Goal: Navigation & Orientation: Find specific page/section

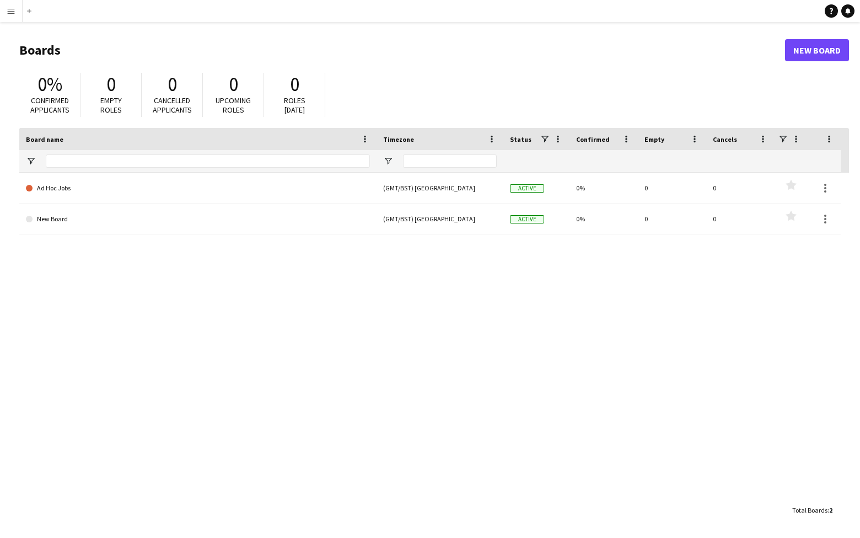
click at [8, 12] on app-icon "Menu" at bounding box center [11, 11] width 9 height 9
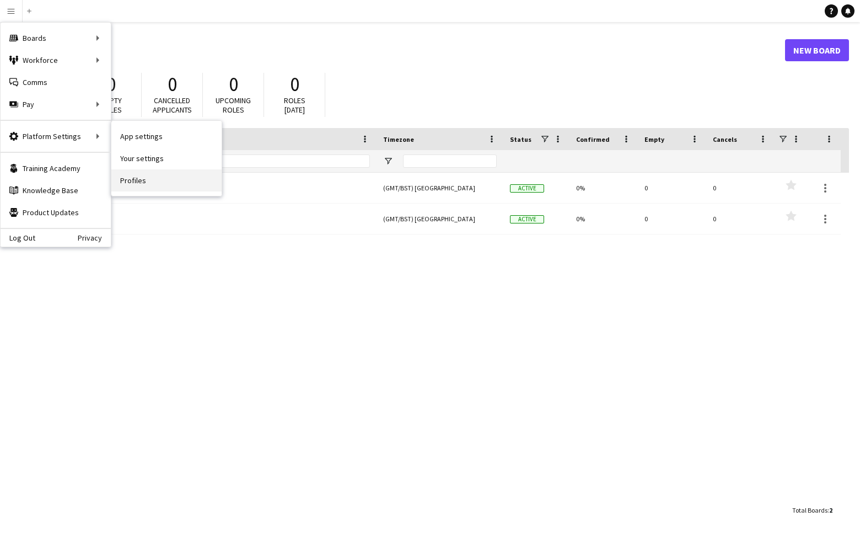
click at [140, 179] on link "Profiles" at bounding box center [166, 180] width 110 height 22
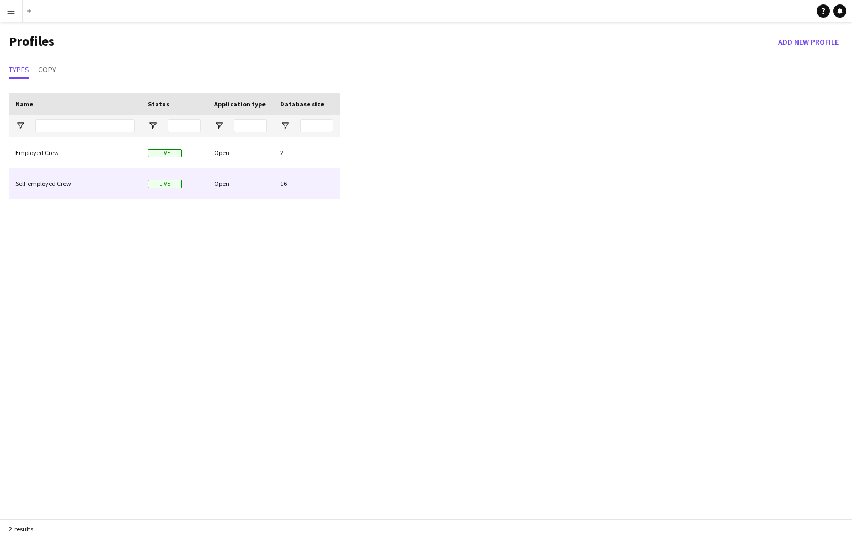
click at [242, 183] on div "Open" at bounding box center [240, 183] width 66 height 30
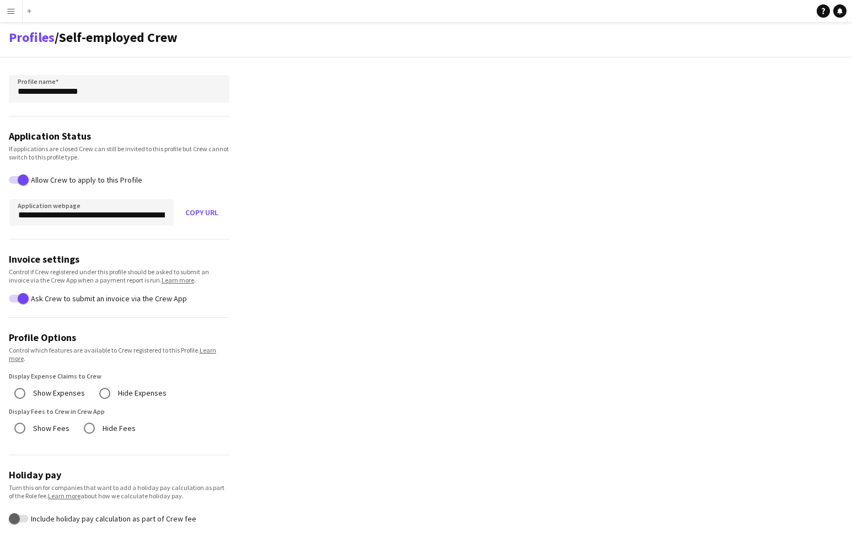
scroll to position [132, 0]
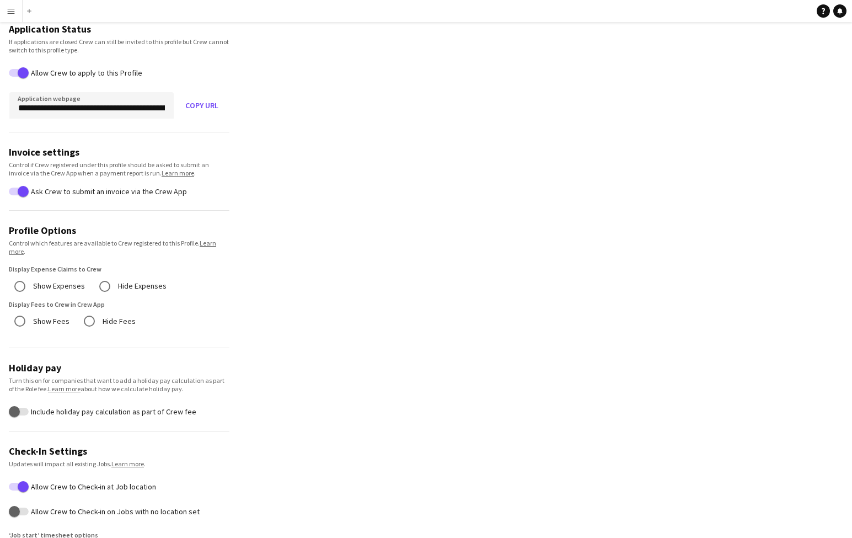
click at [10, 13] on app-icon "Menu" at bounding box center [11, 11] width 9 height 9
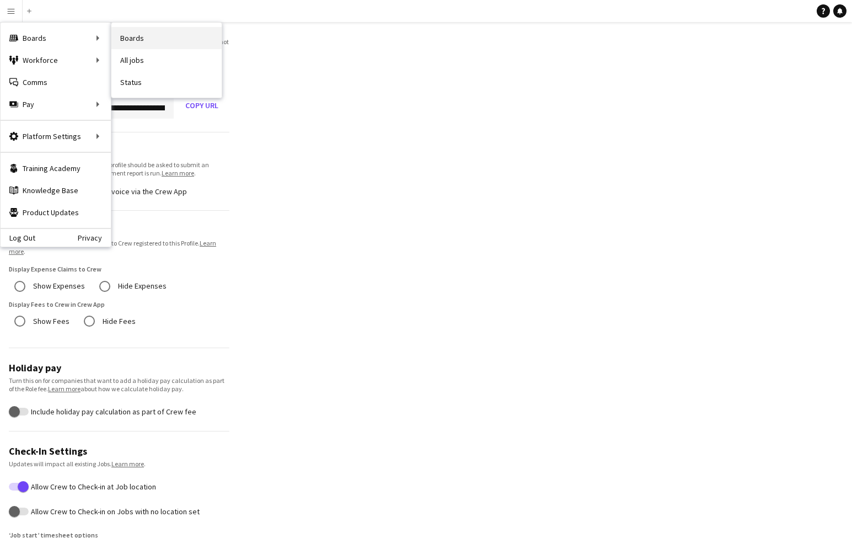
click at [128, 41] on link "Boards" at bounding box center [166, 38] width 110 height 22
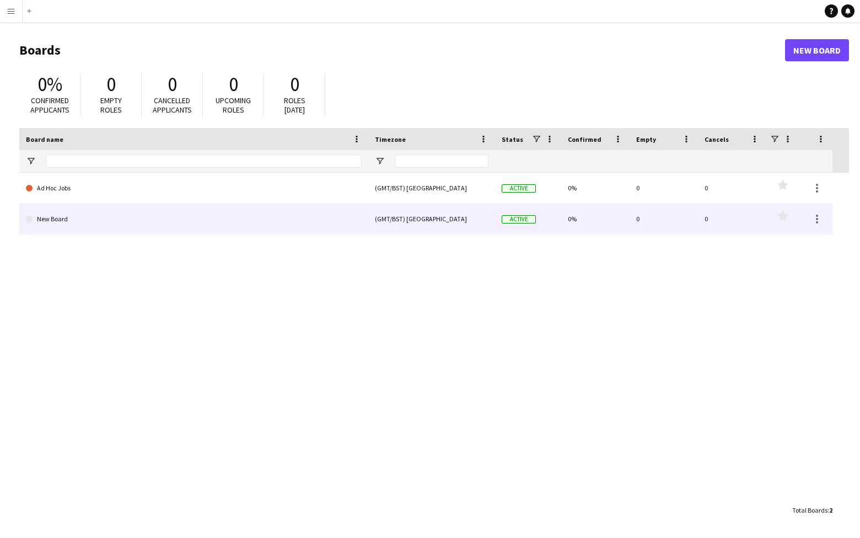
click at [189, 221] on link "New Board" at bounding box center [194, 218] width 336 height 31
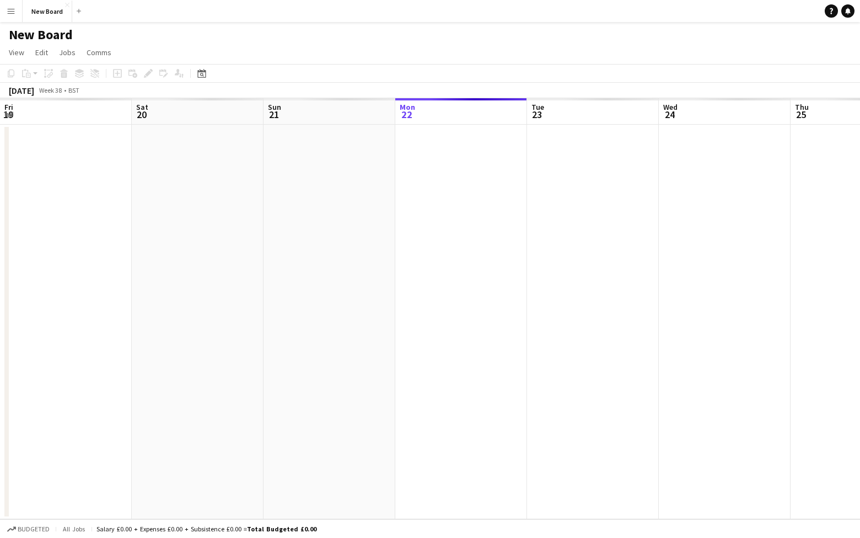
scroll to position [0, 264]
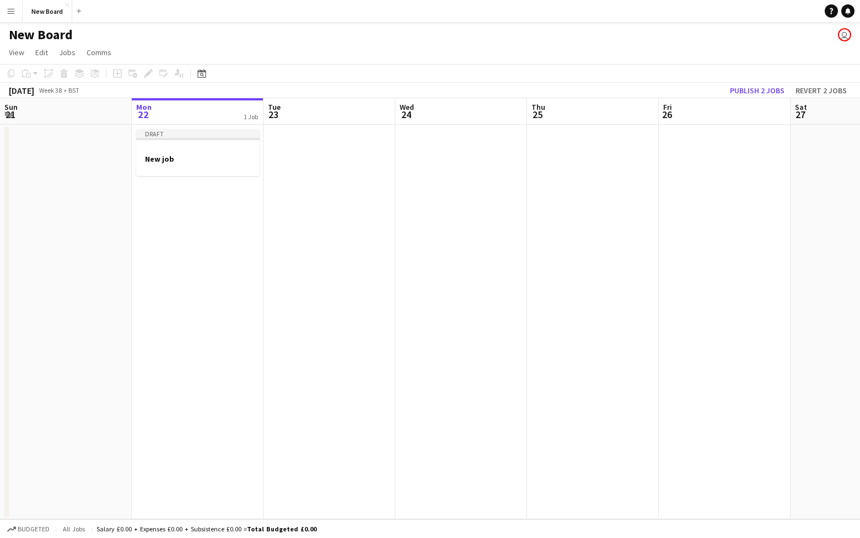
click at [66, 35] on h1 "New Board" at bounding box center [41, 34] width 64 height 17
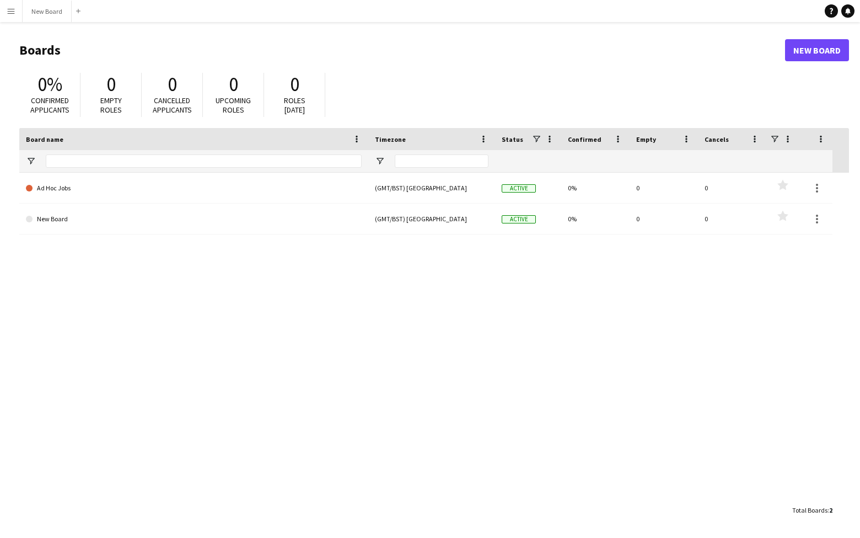
click at [9, 12] on app-icon "Menu" at bounding box center [11, 11] width 9 height 9
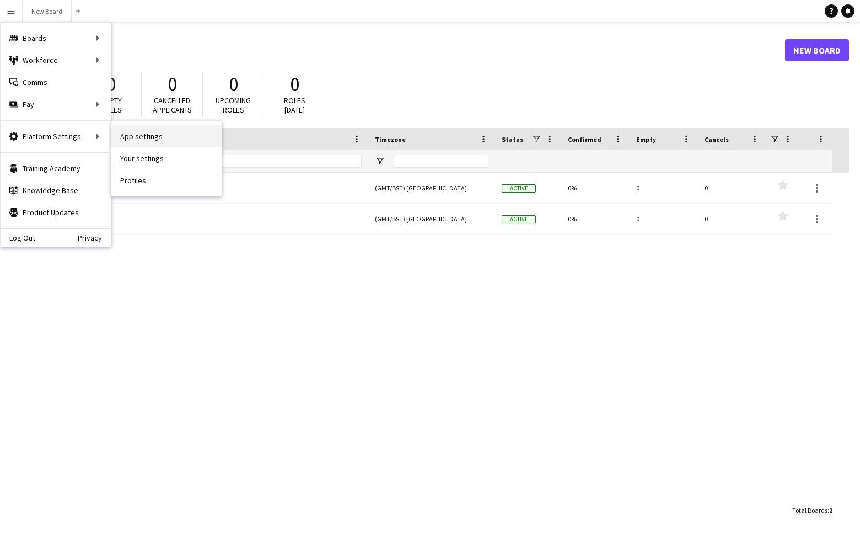
click at [138, 136] on link "App settings" at bounding box center [166, 136] width 110 height 22
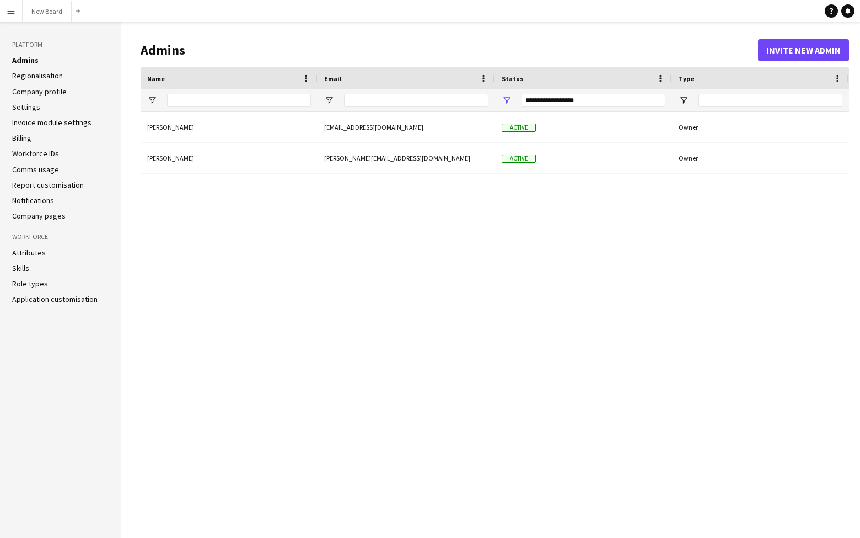
click at [66, 121] on link "Invoice module settings" at bounding box center [51, 122] width 79 height 10
click at [12, 13] on app-icon "Menu" at bounding box center [11, 11] width 9 height 9
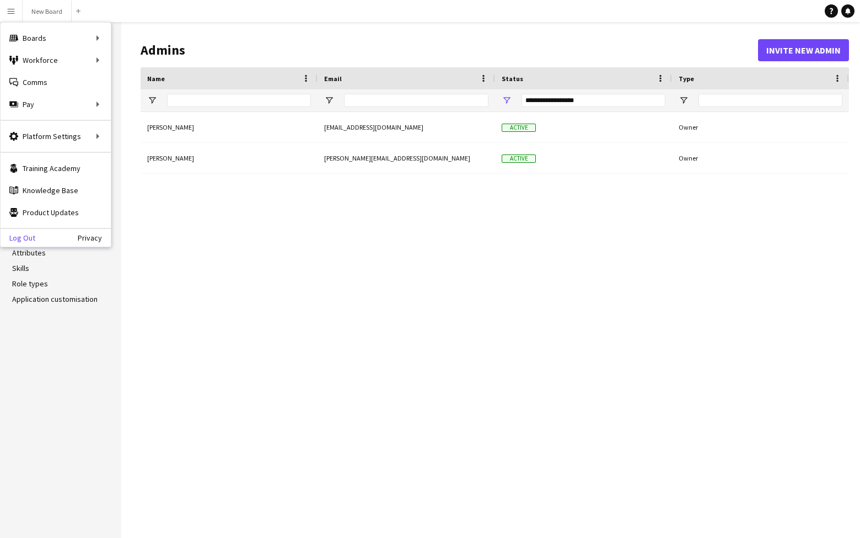
click at [29, 239] on link "Log Out" at bounding box center [18, 237] width 35 height 9
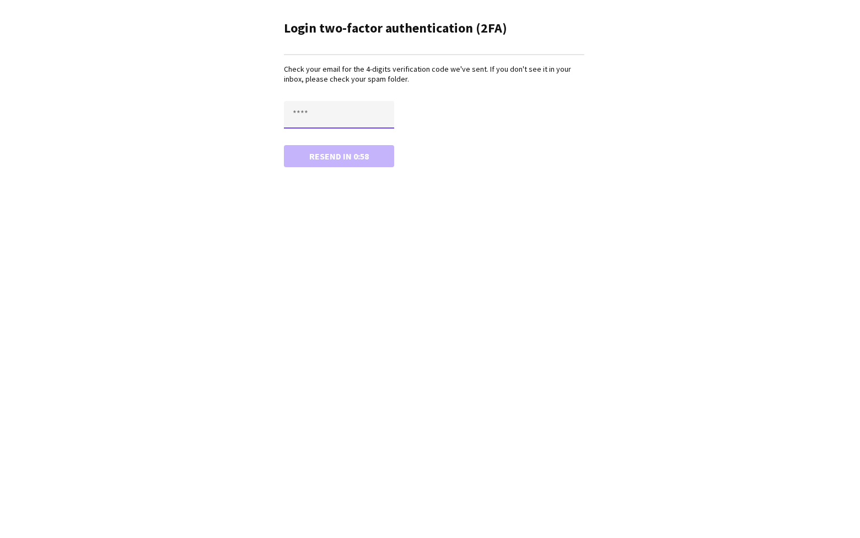
click at [304, 112] on input "text" at bounding box center [339, 115] width 110 height 28
type input "****"
click at [341, 157] on button "Confirm" at bounding box center [339, 156] width 110 height 22
